Goal: Information Seeking & Learning: Learn about a topic

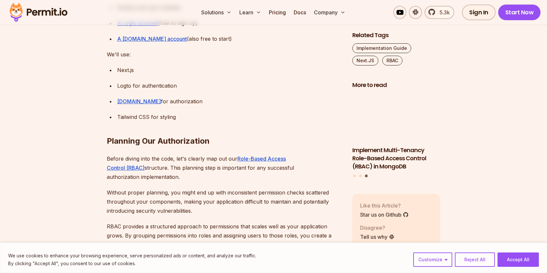
scroll to position [794, 0]
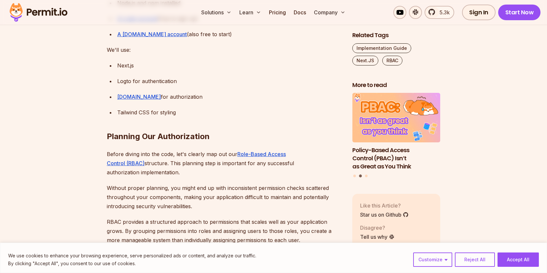
click at [144, 187] on p "Without proper planning, you might end up with inconsistent permission checks s…" at bounding box center [224, 196] width 235 height 27
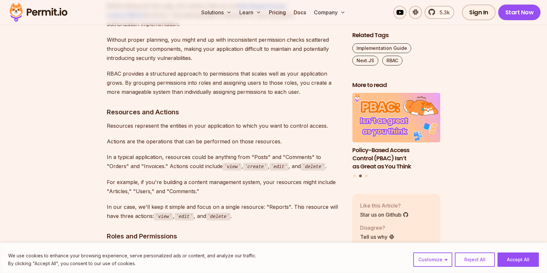
scroll to position [943, 0]
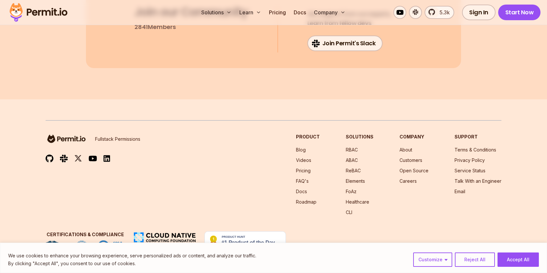
scroll to position [7635, 0]
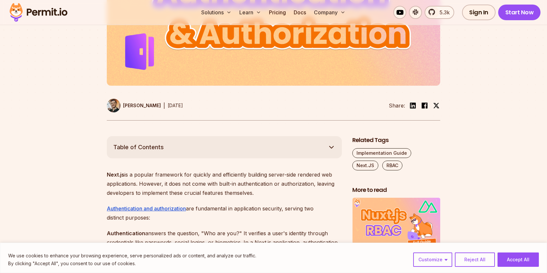
scroll to position [342, 0]
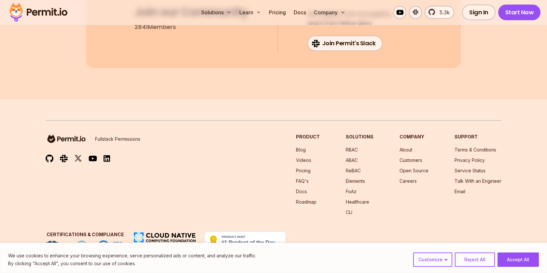
scroll to position [7635, 0]
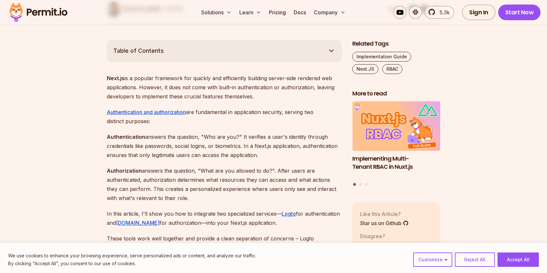
scroll to position [0, 0]
